Goal: Information Seeking & Learning: Learn about a topic

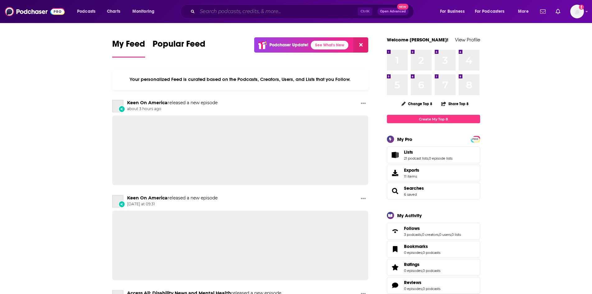
click at [307, 13] on input "Search podcasts, credits, & more..." at bounding box center [277, 12] width 160 height 10
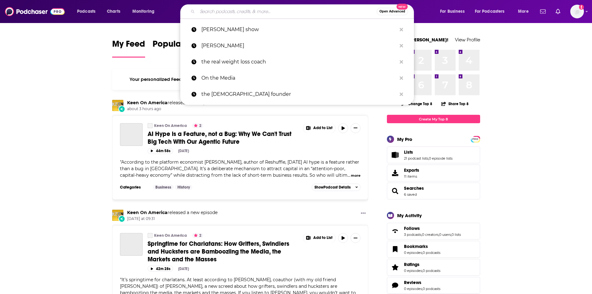
paste input "The Genius Life"
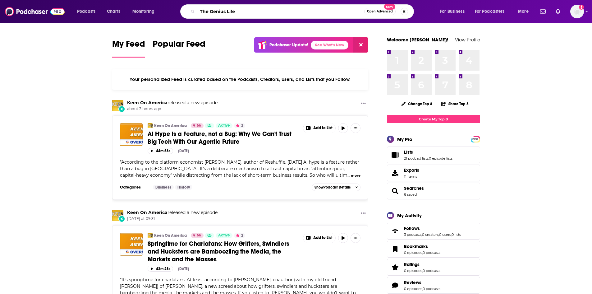
type input "The Genius Life"
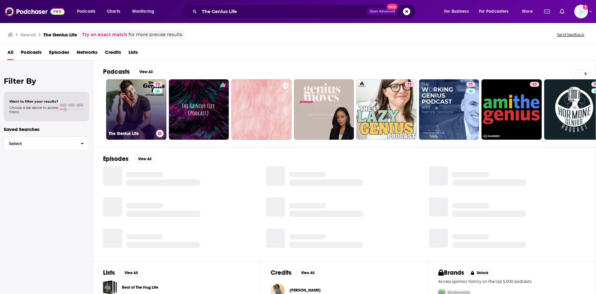
click at [140, 103] on link "73 The Genius Life" at bounding box center [136, 109] width 60 height 60
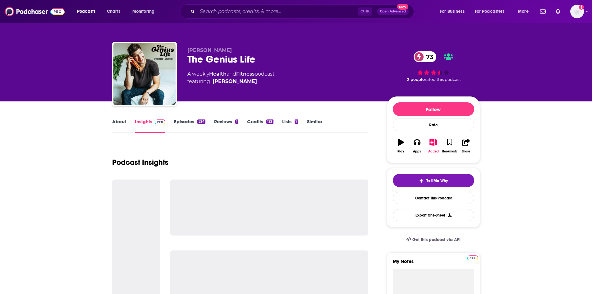
click at [116, 124] on link "About" at bounding box center [119, 125] width 14 height 14
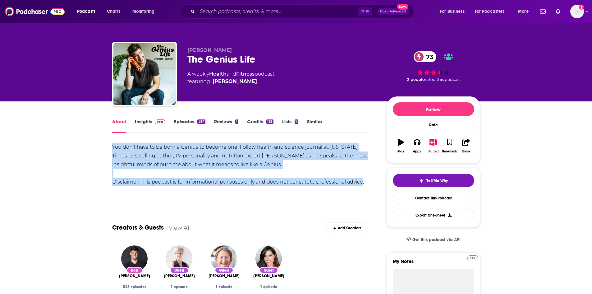
drag, startPoint x: 360, startPoint y: 182, endPoint x: 110, endPoint y: 144, distance: 253.2
copy div "You don't have to be born a Genius to become one. Follow health and science jou…"
click at [153, 126] on link "Insights" at bounding box center [150, 125] width 31 height 14
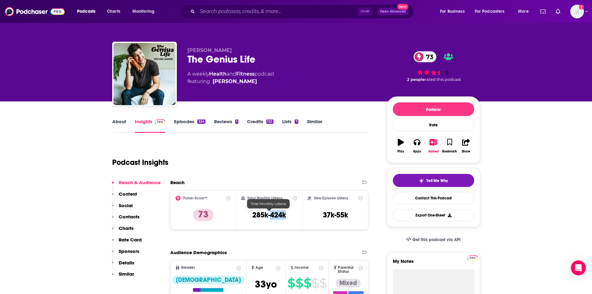
drag, startPoint x: 288, startPoint y: 215, endPoint x: 272, endPoint y: 215, distance: 15.8
click at [272, 215] on div "Total Monthly Listens 285k-424k" at bounding box center [269, 209] width 56 height 29
copy h3 "424k"
drag, startPoint x: 190, startPoint y: 57, endPoint x: 268, endPoint y: 58, distance: 78.6
click at [267, 59] on div "The Genius Life 73" at bounding box center [281, 59] width 189 height 12
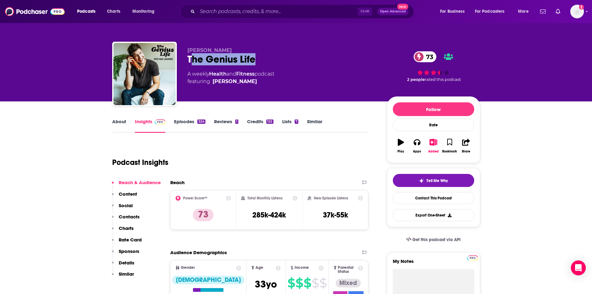
copy h2 "he Genius Life"
drag, startPoint x: 280, startPoint y: 214, endPoint x: 271, endPoint y: 214, distance: 9.6
click at [271, 214] on div "Total Monthly Listens 285k-424k" at bounding box center [269, 209] width 56 height 29
copy h3 "424k"
click at [257, 11] on input "Search podcasts, credits, & more..." at bounding box center [277, 12] width 160 height 10
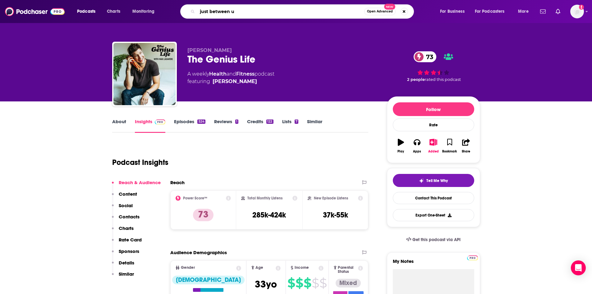
type input "just between us"
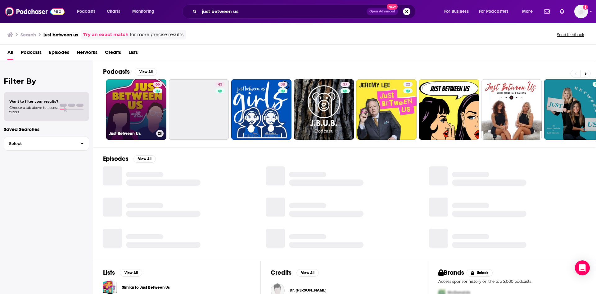
click at [134, 110] on link "65 Just Between Us" at bounding box center [136, 109] width 60 height 60
